Goal: Task Accomplishment & Management: Use online tool/utility

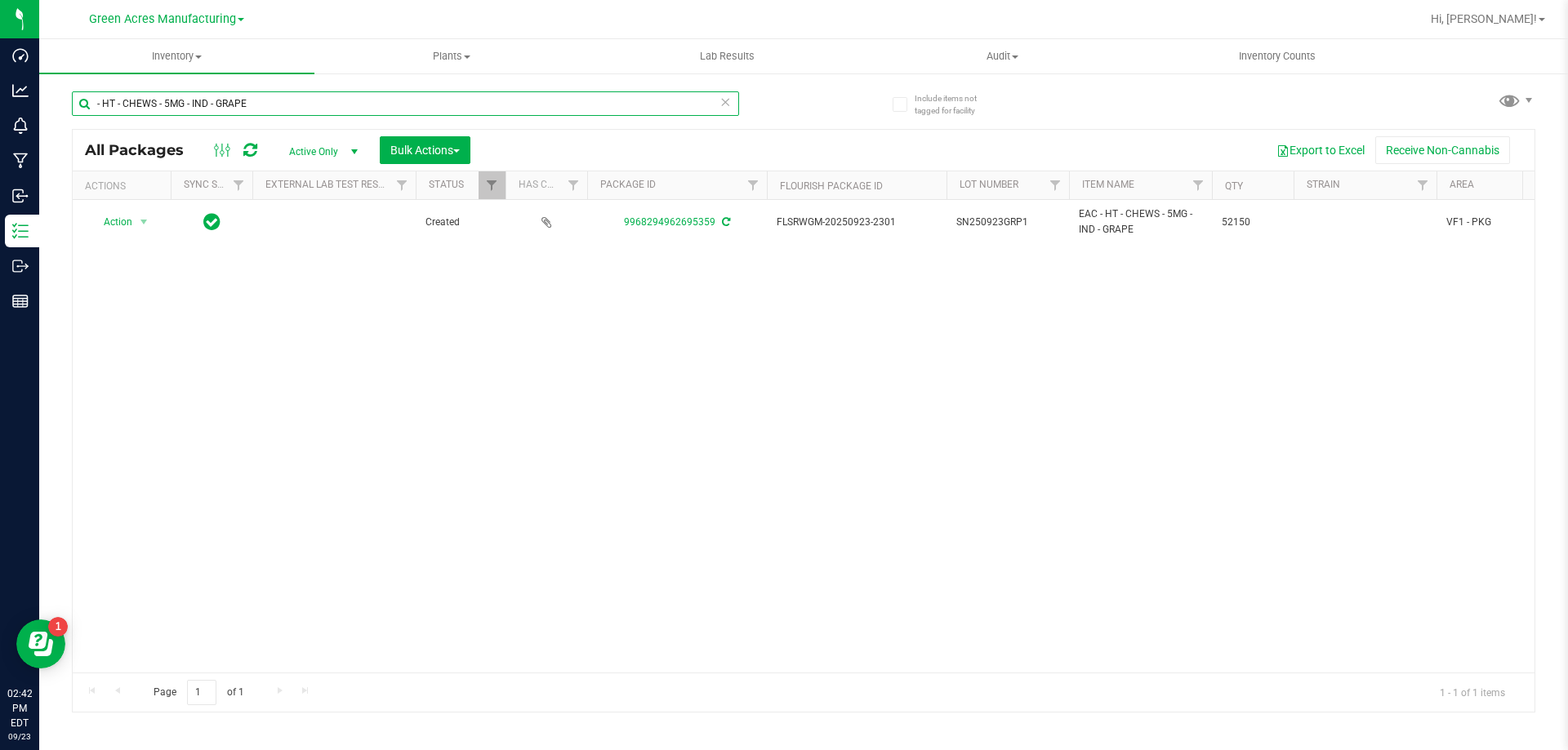
drag, startPoint x: 253, startPoint y: 103, endPoint x: 86, endPoint y: 118, distance: 167.7
click at [87, 118] on div "- HT - CHEWS - 5MG - IND - GRAPE" at bounding box center [406, 110] width 667 height 38
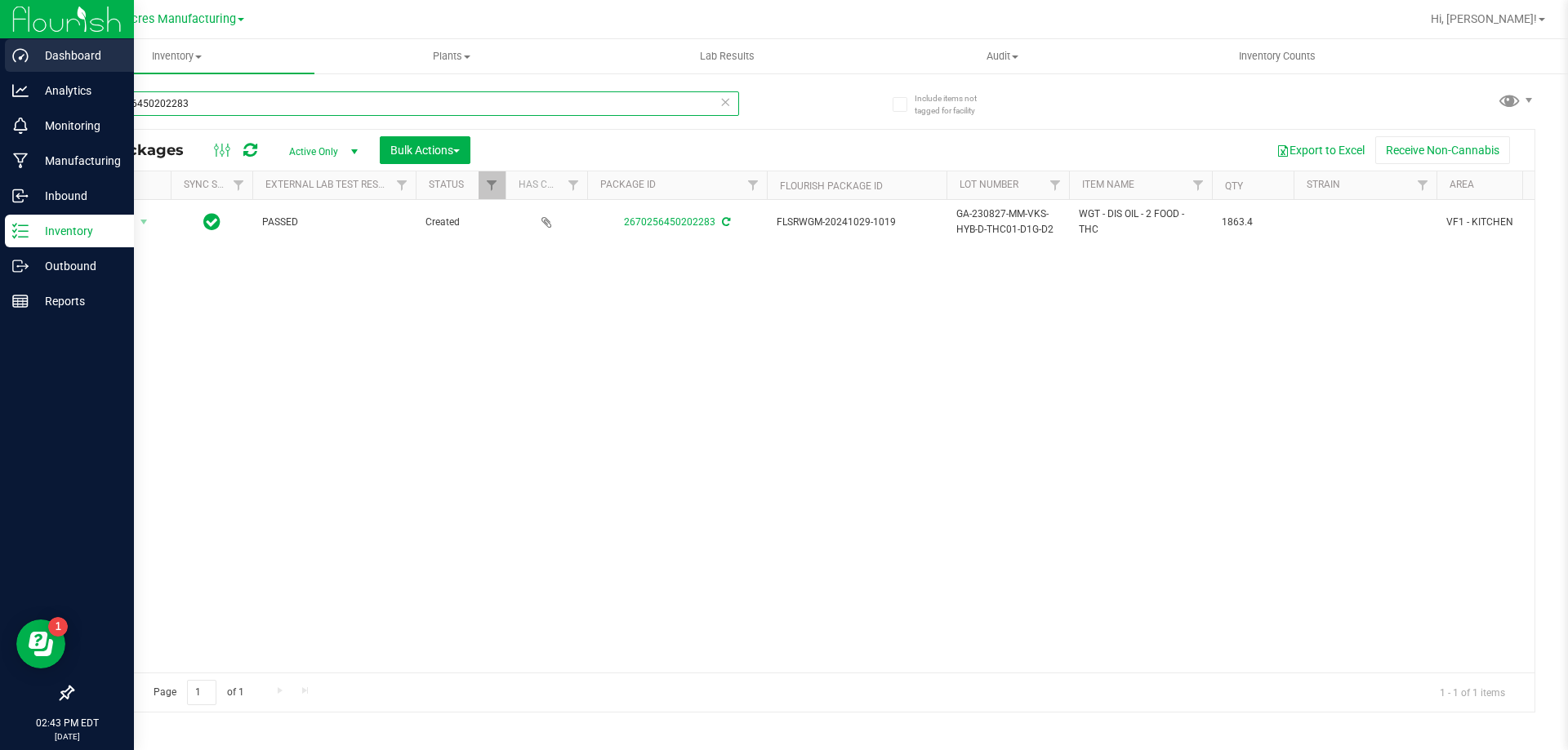
type input "2670256450202283"
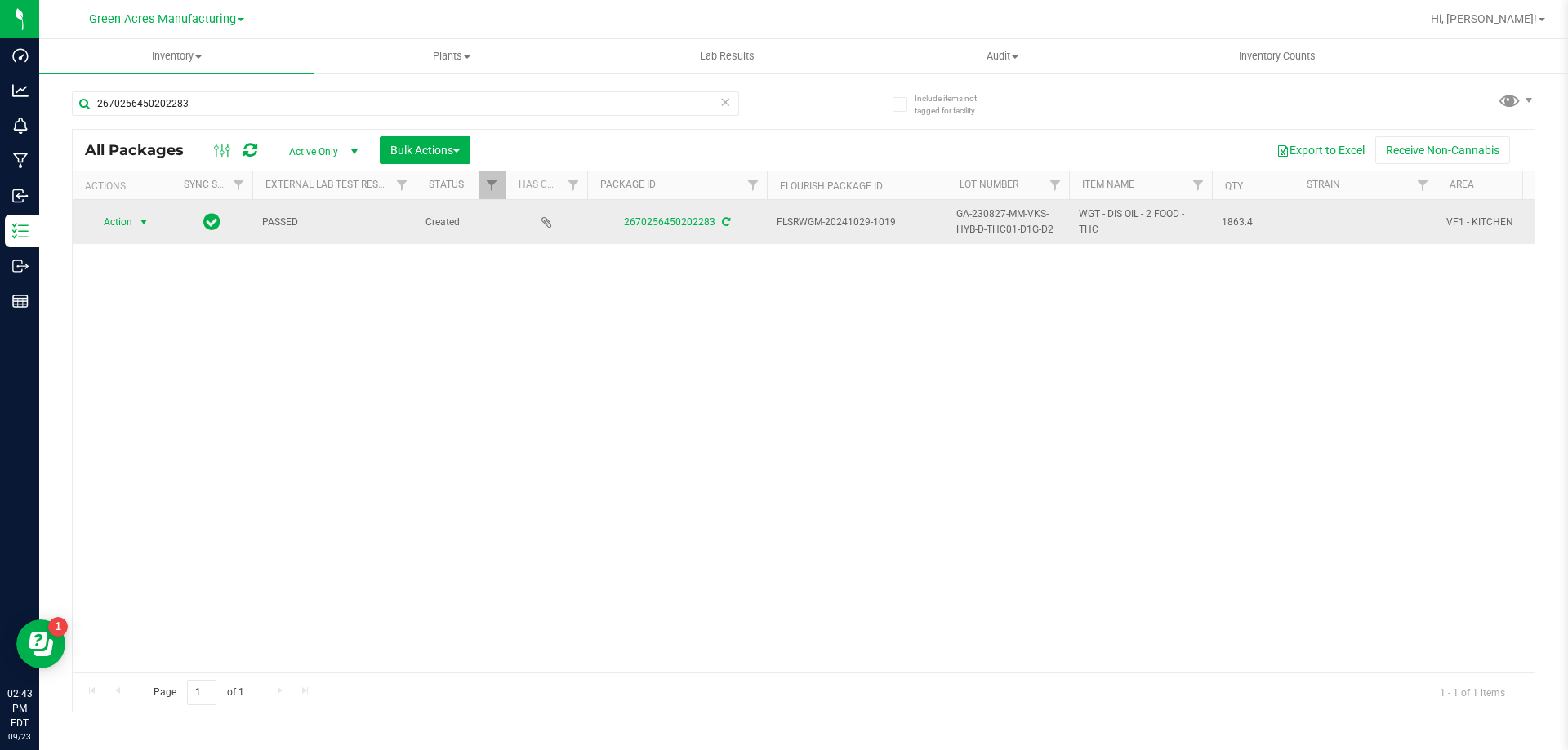
click at [129, 221] on span "Action" at bounding box center [110, 222] width 44 height 23
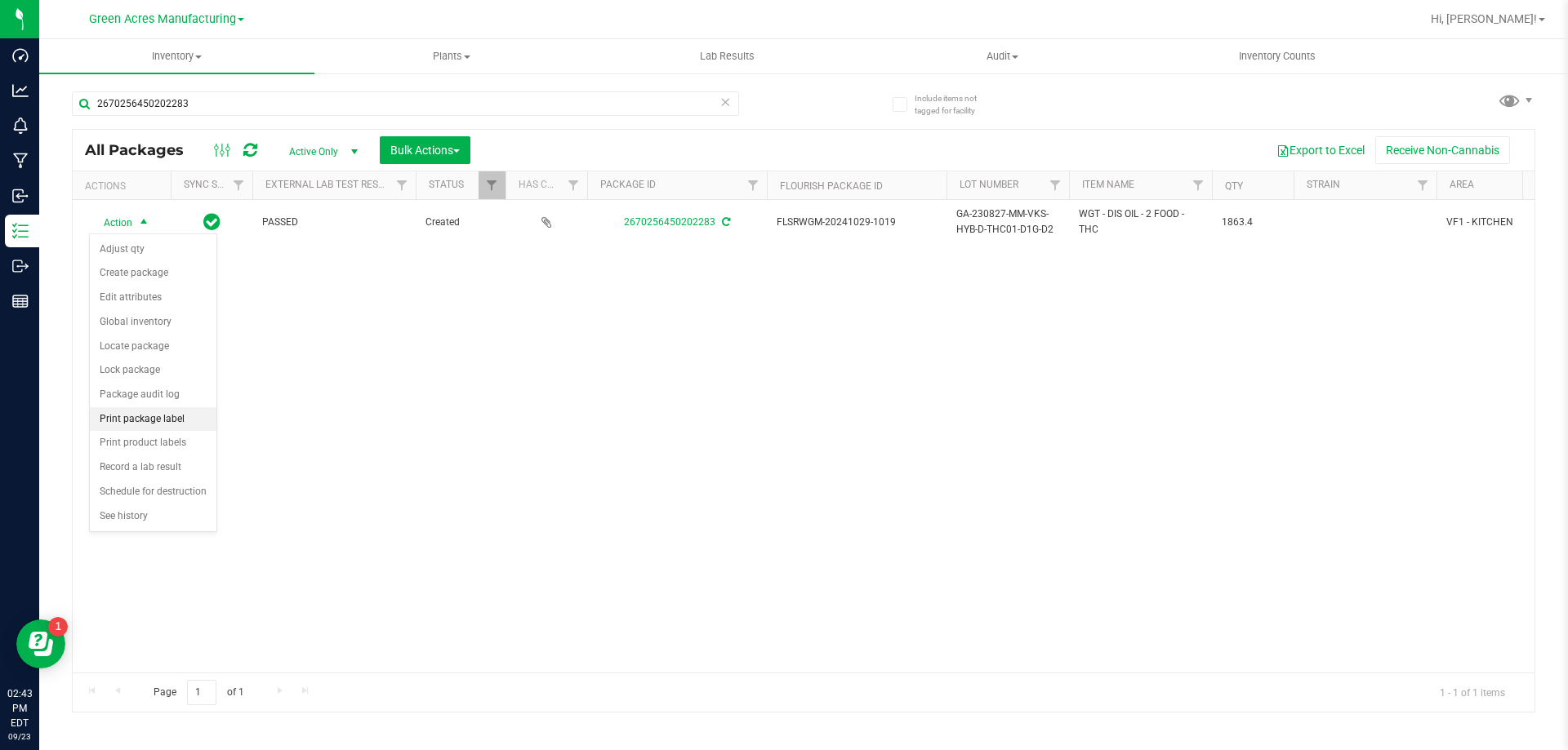
click at [171, 416] on li "Print package label" at bounding box center [152, 419] width 126 height 24
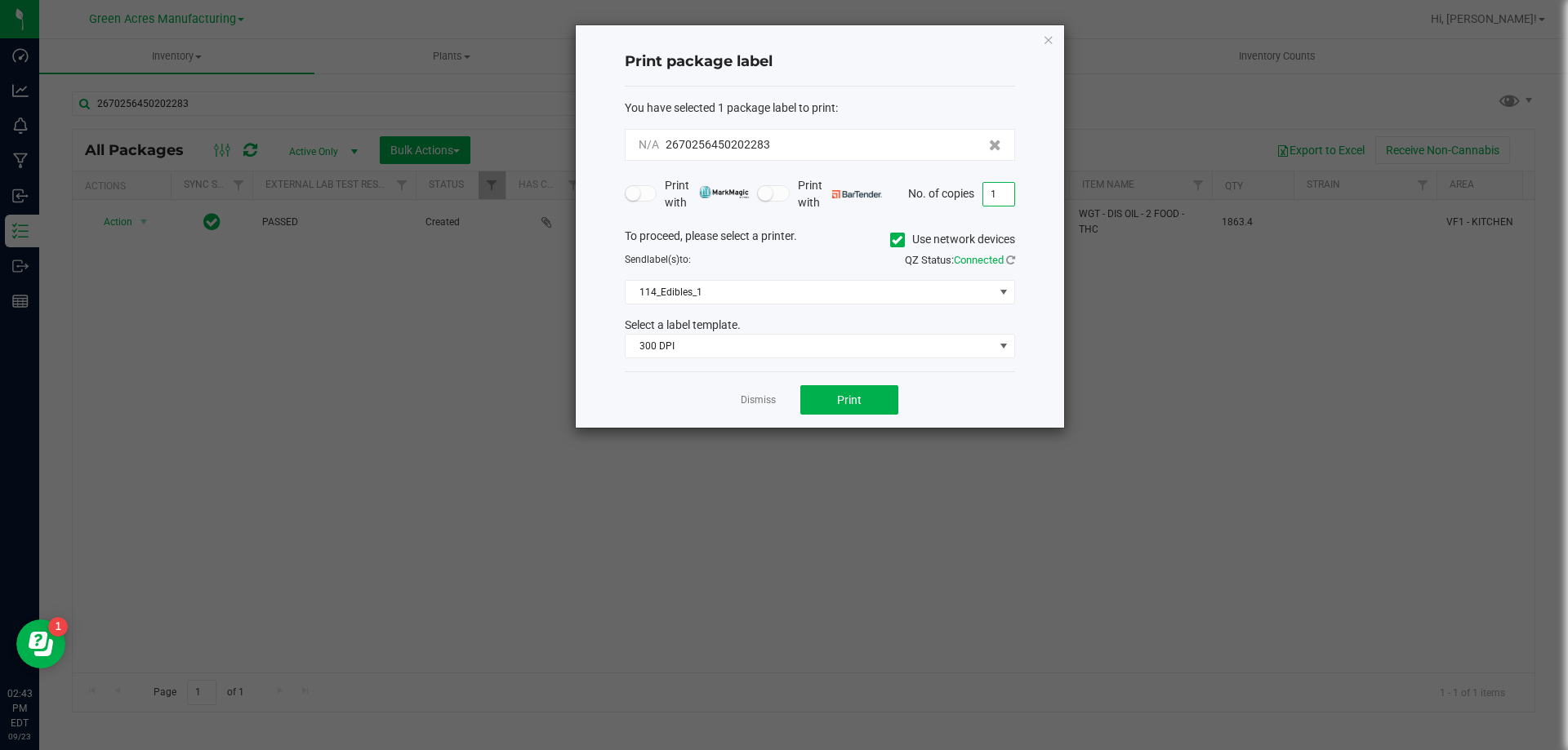
click at [1003, 195] on input "1" at bounding box center [999, 194] width 31 height 23
type input "2"
click at [881, 409] on button "Print" at bounding box center [849, 400] width 98 height 29
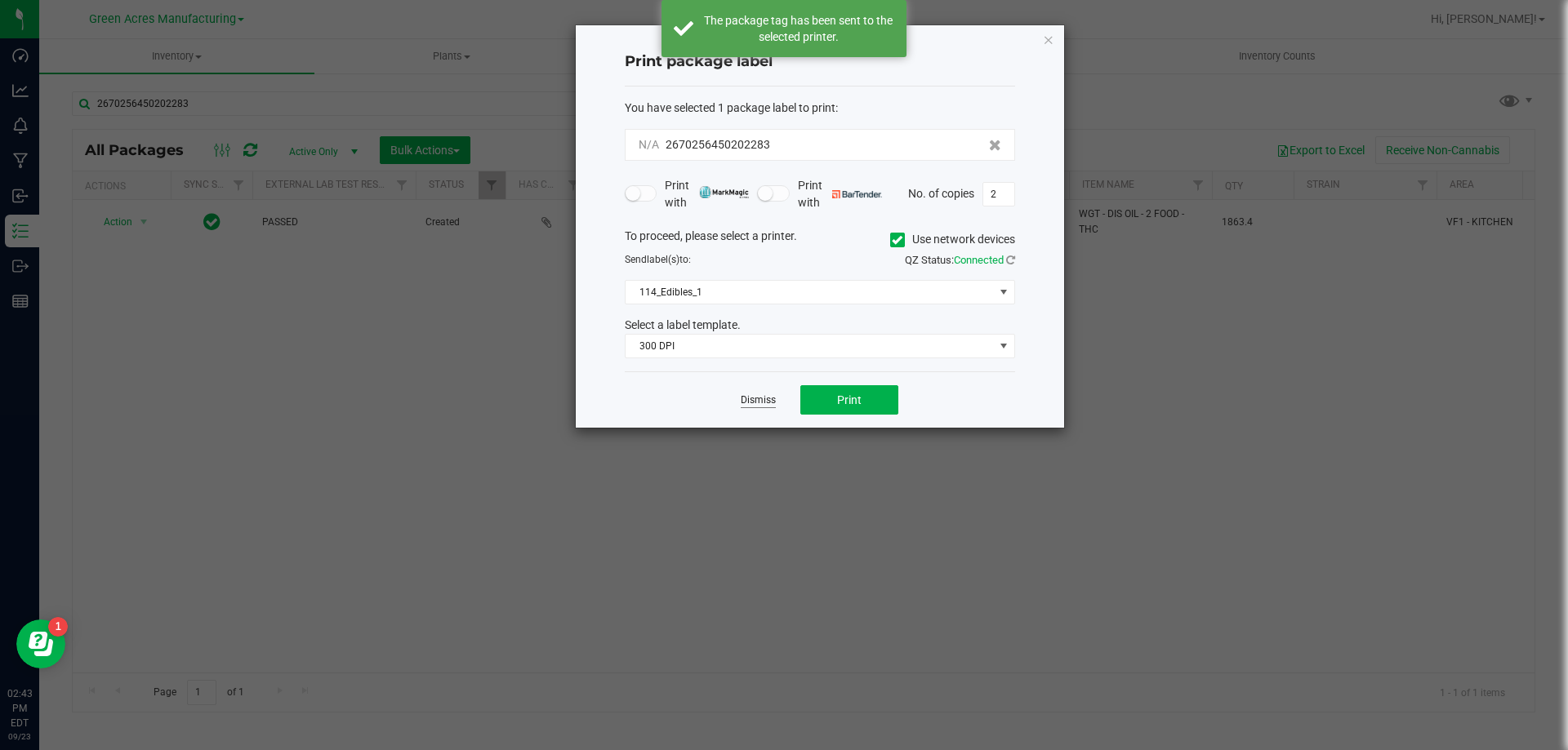
click at [767, 402] on link "Dismiss" at bounding box center [758, 401] width 35 height 14
